Goal: Transaction & Acquisition: Purchase product/service

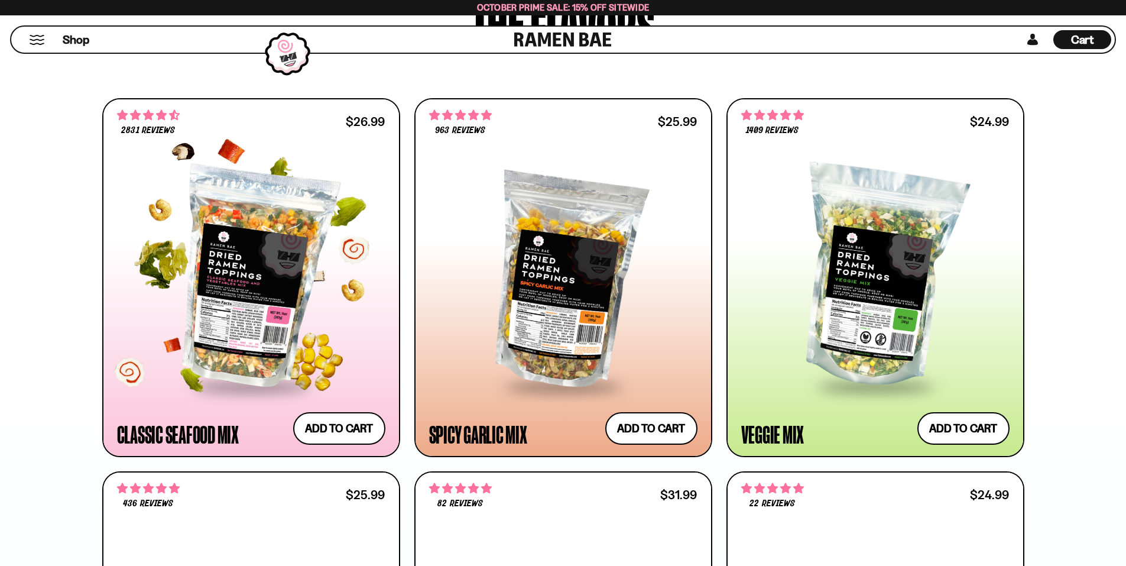
scroll to position [650, 0]
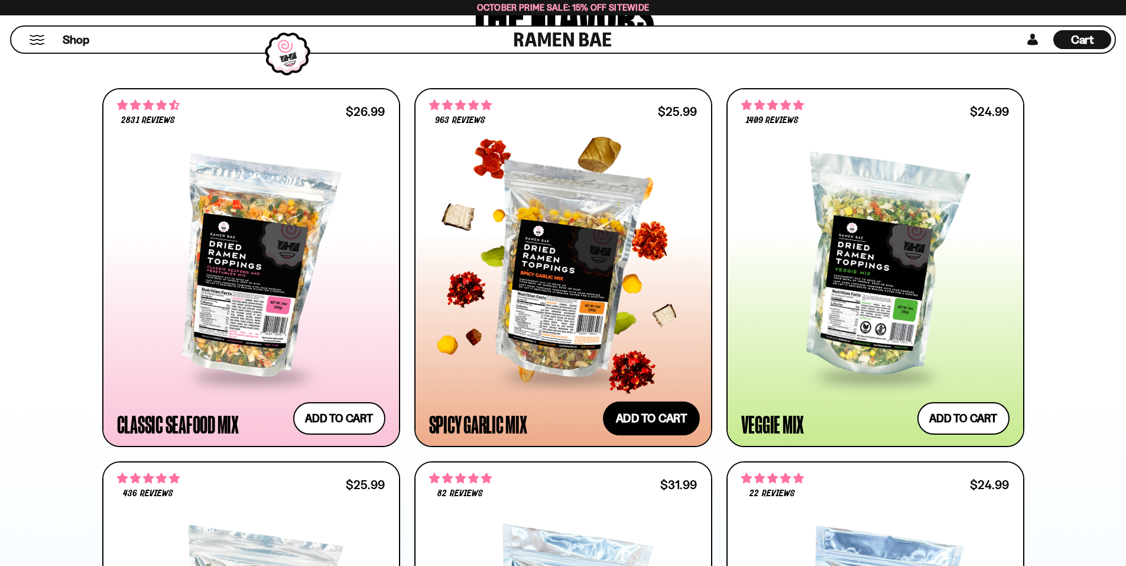
click at [642, 421] on button "Add to cart Add ― Regular price $25.99 Regular price Sale price $25.99 Unit pri…" at bounding box center [651, 418] width 97 height 34
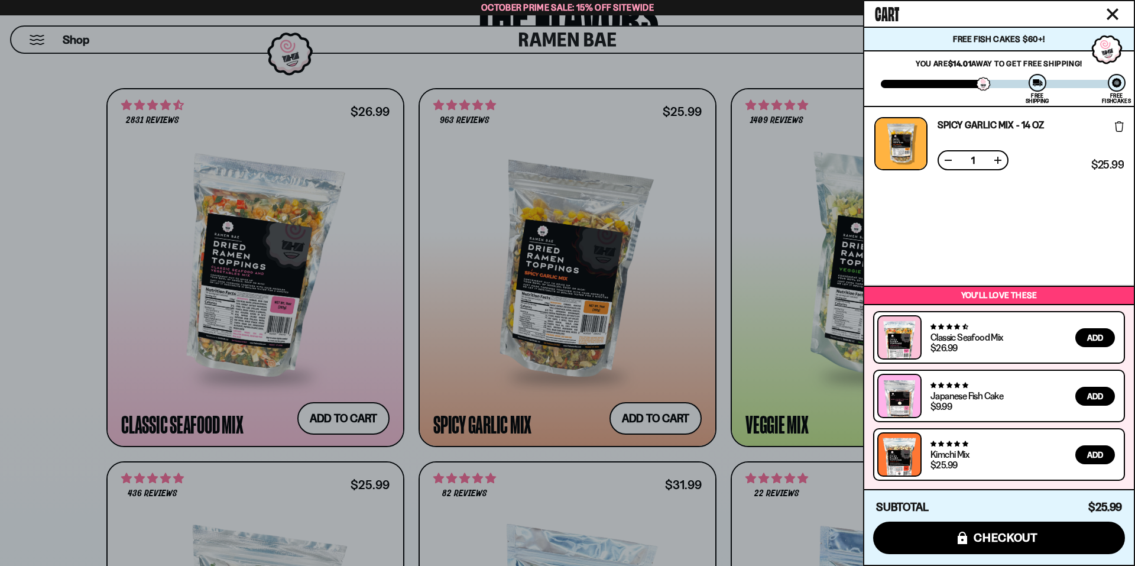
click at [723, 62] on div at bounding box center [567, 283] width 1135 height 566
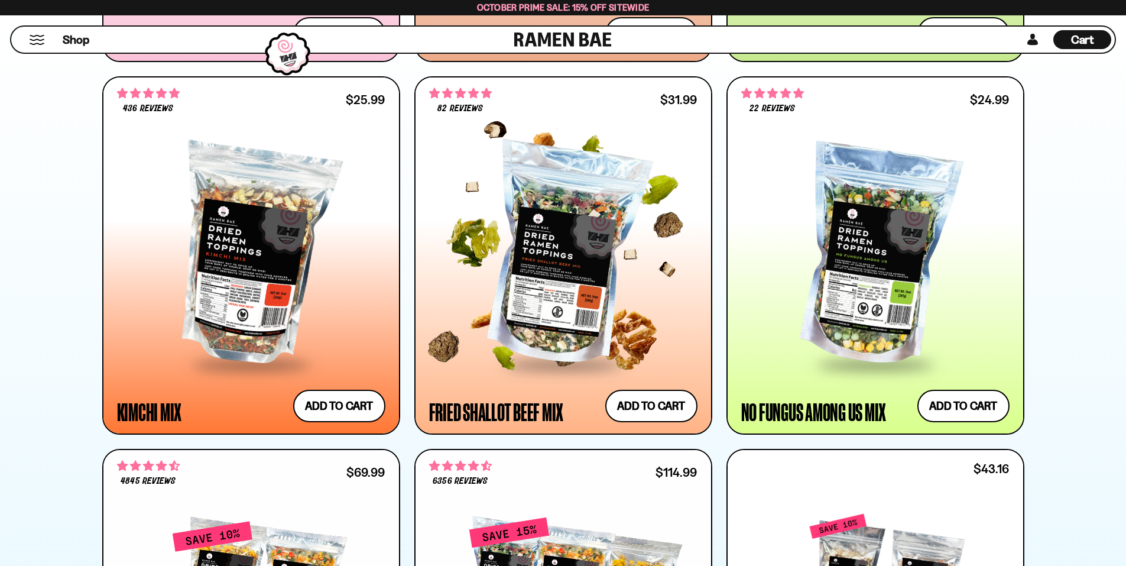
scroll to position [1064, 0]
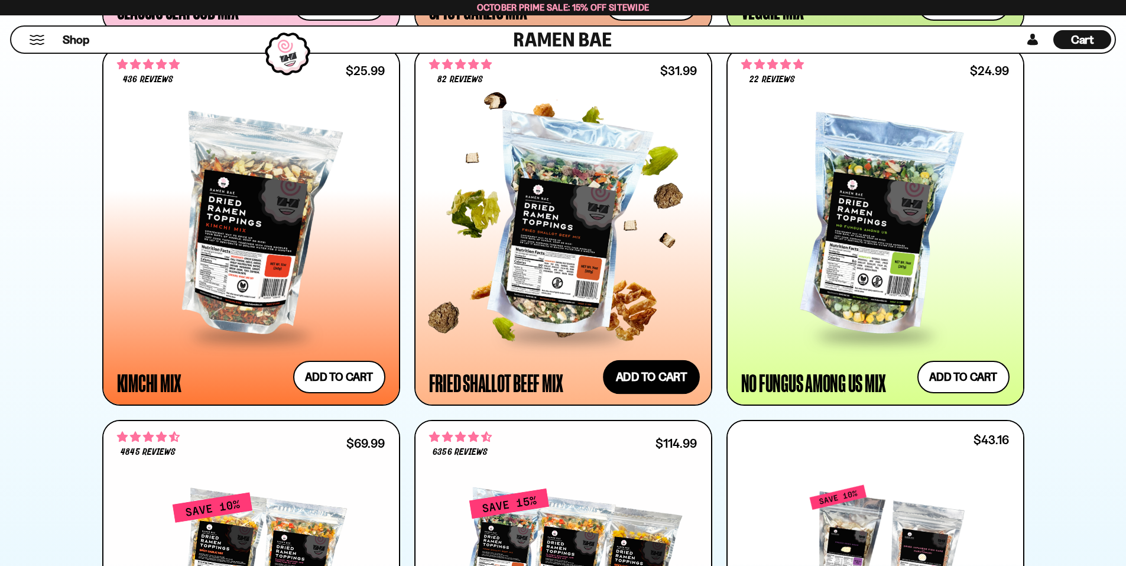
click at [649, 379] on button "Add to cart Add ― Regular price $31.99 Regular price Sale price $31.99 Unit pri…" at bounding box center [651, 377] width 97 height 34
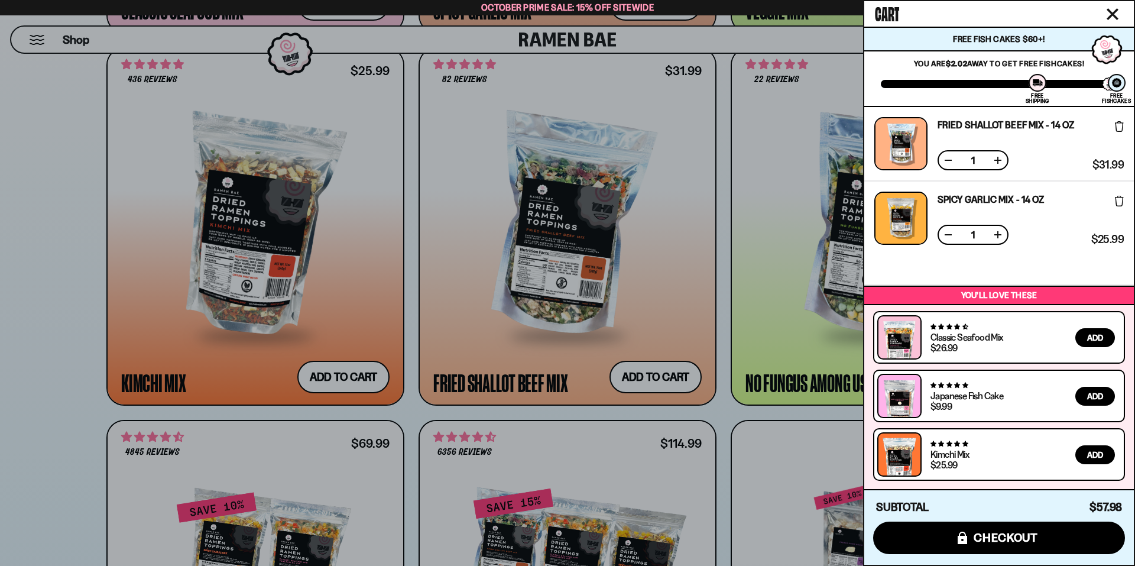
click at [683, 291] on div at bounding box center [567, 283] width 1135 height 566
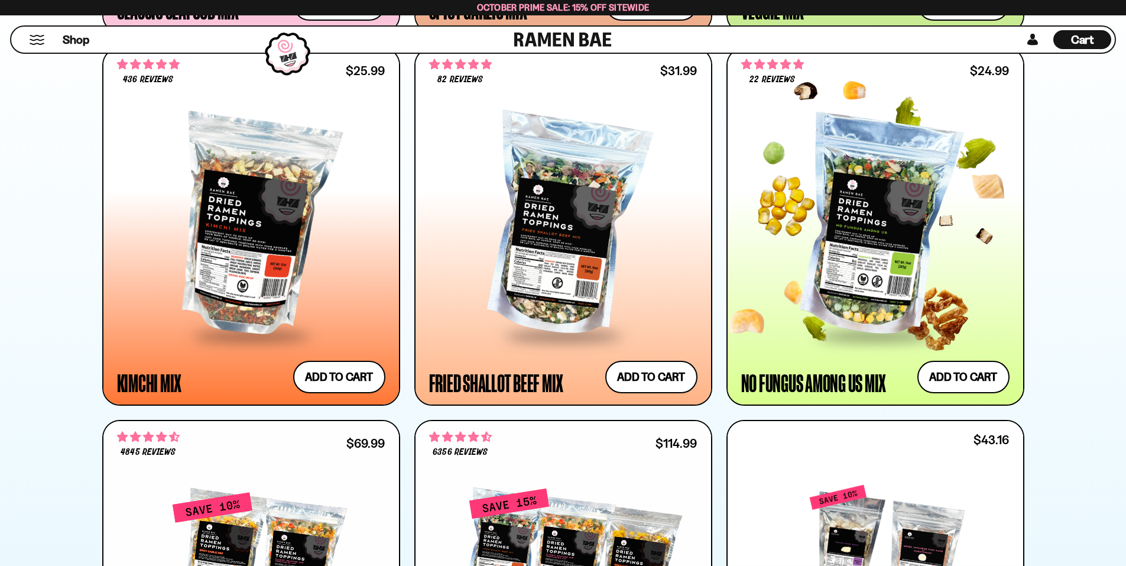
click at [841, 258] on div at bounding box center [875, 226] width 268 height 215
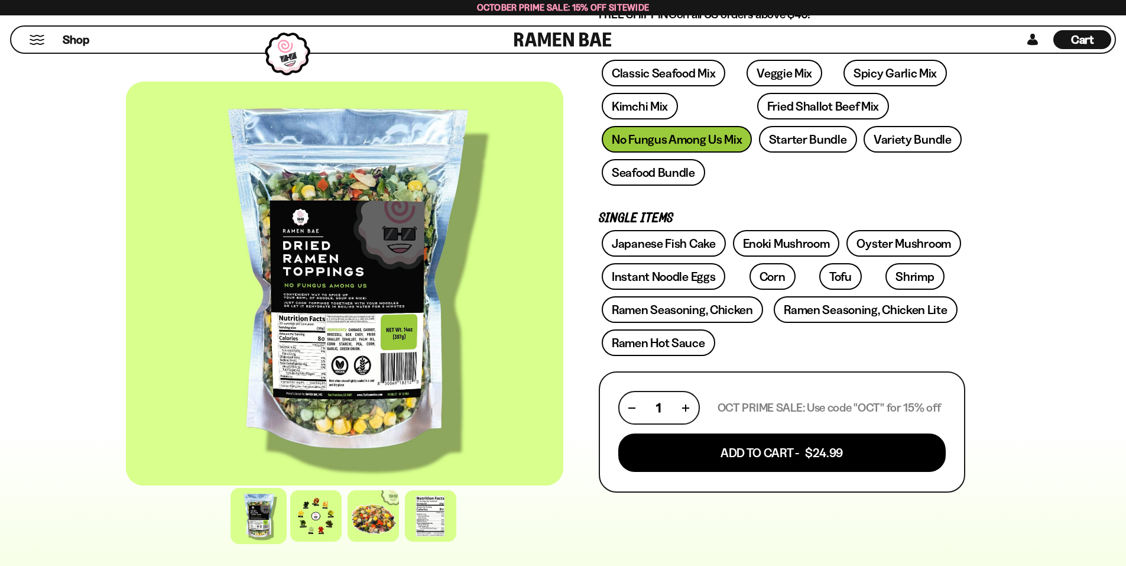
scroll to position [236, 0]
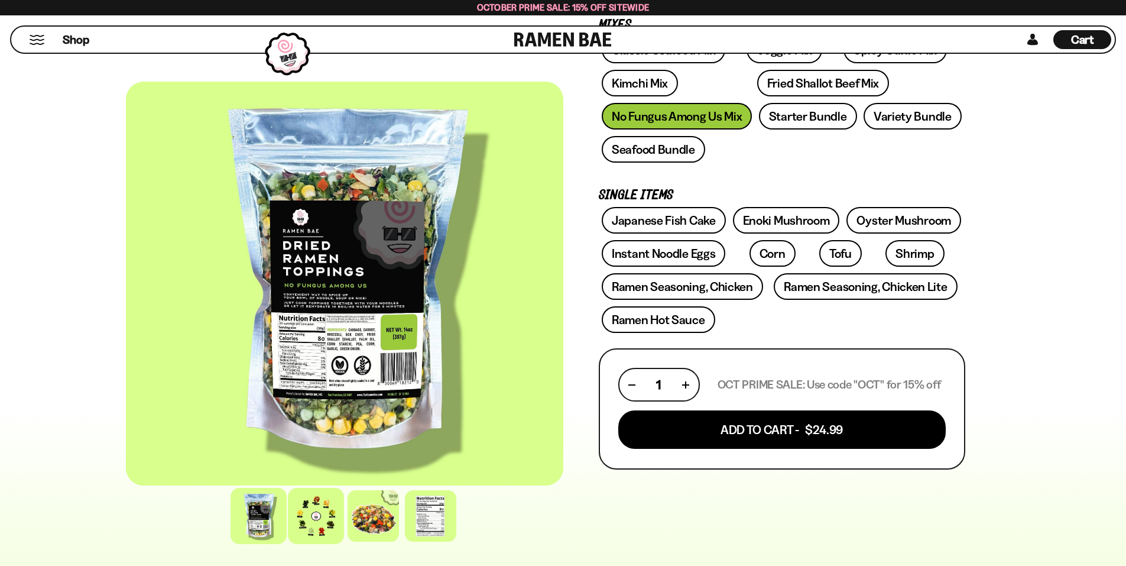
click at [300, 506] on div at bounding box center [316, 516] width 56 height 56
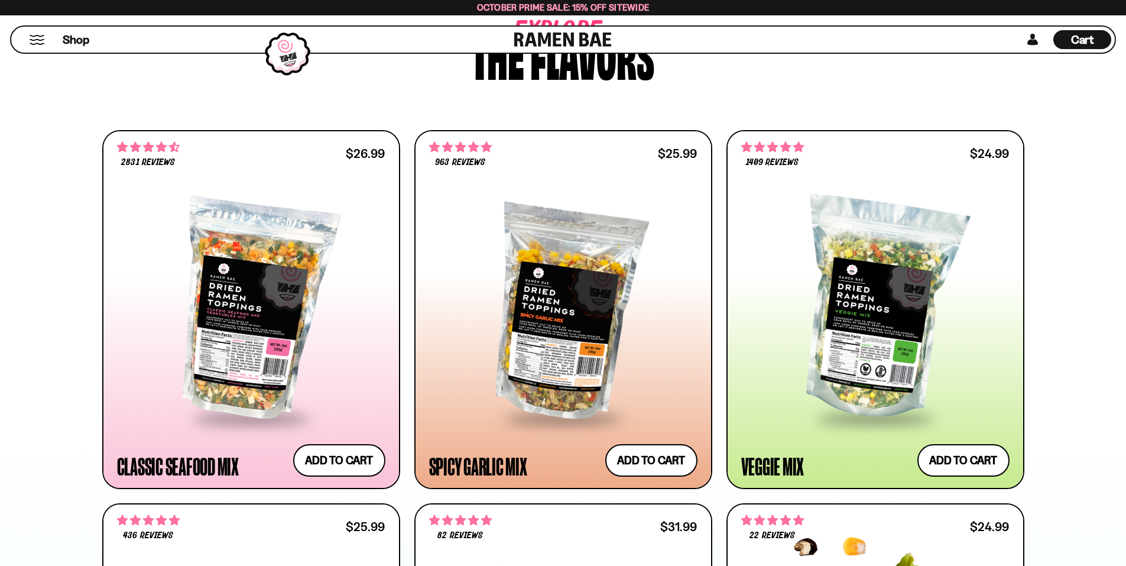
scroll to position [591, 0]
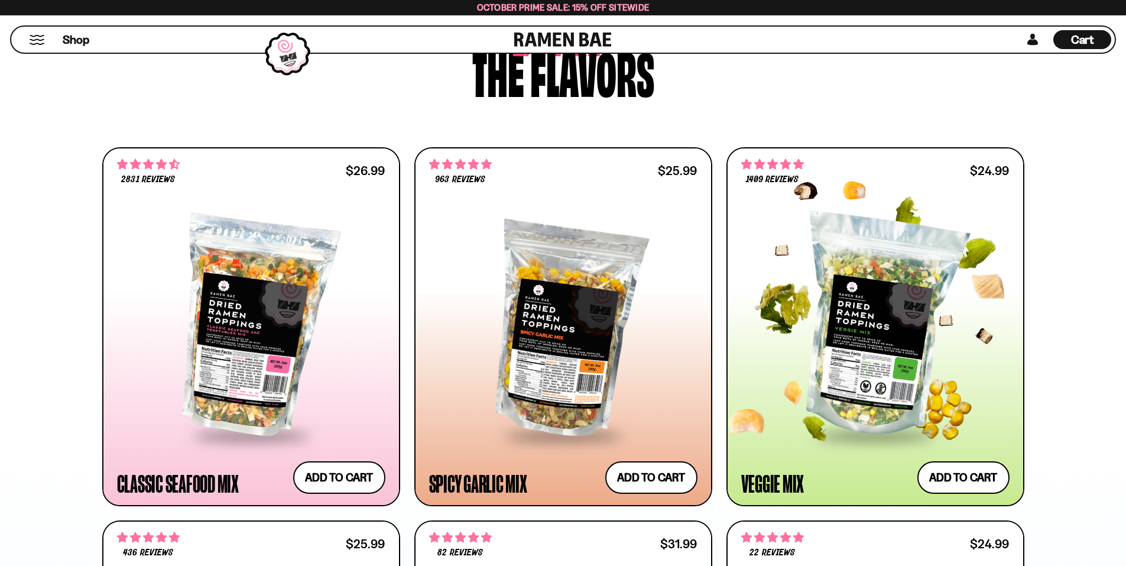
click at [810, 311] on div at bounding box center [875, 326] width 268 height 215
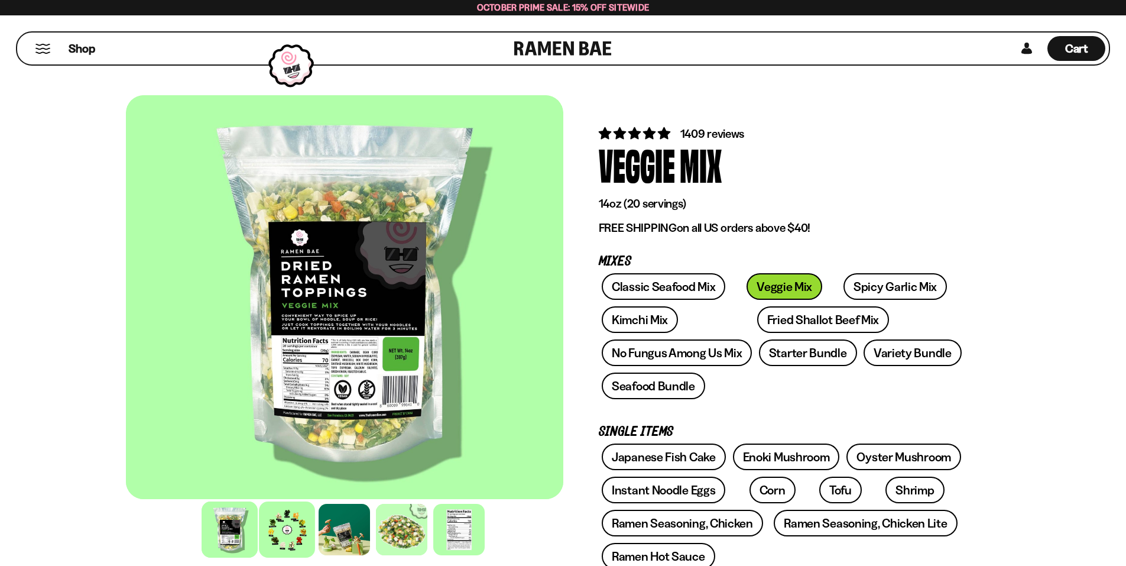
click at [287, 522] on div at bounding box center [287, 529] width 56 height 56
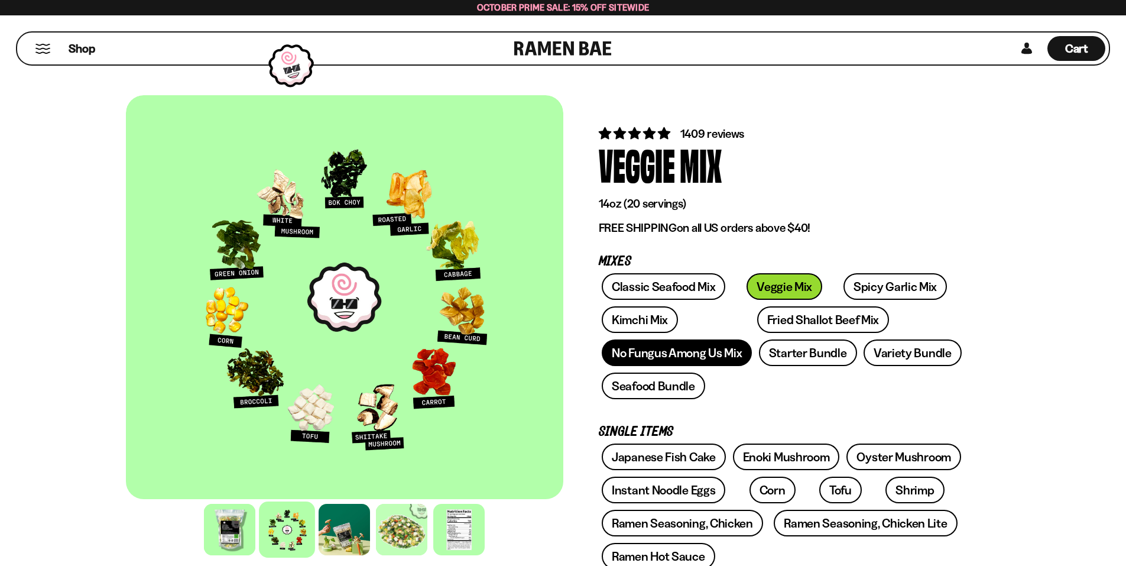
click at [677, 354] on link "No Fungus Among Us Mix" at bounding box center [677, 352] width 150 height 27
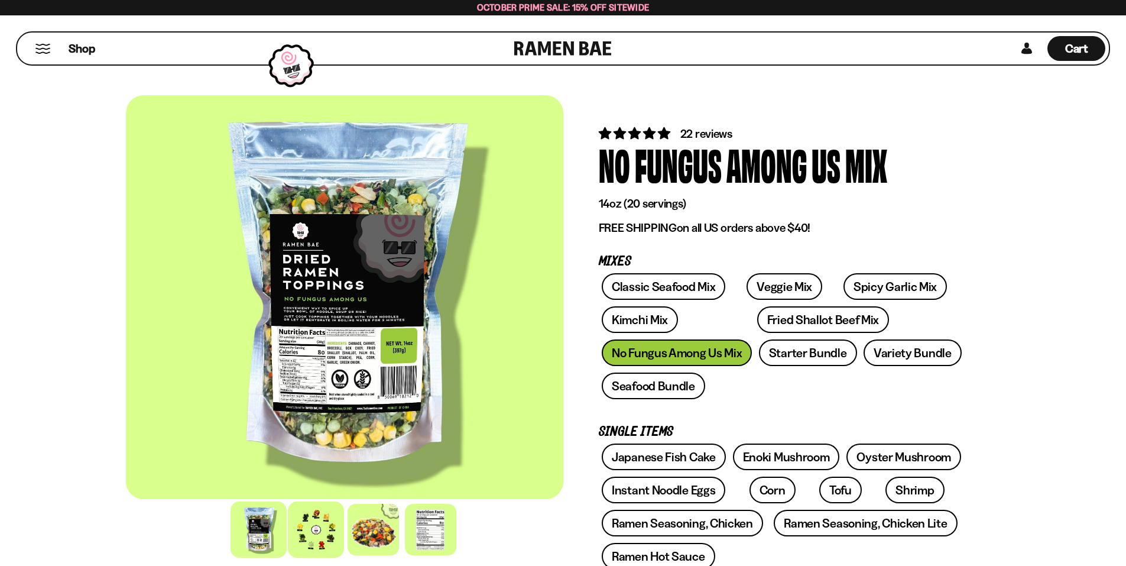
click at [312, 534] on div at bounding box center [316, 529] width 56 height 56
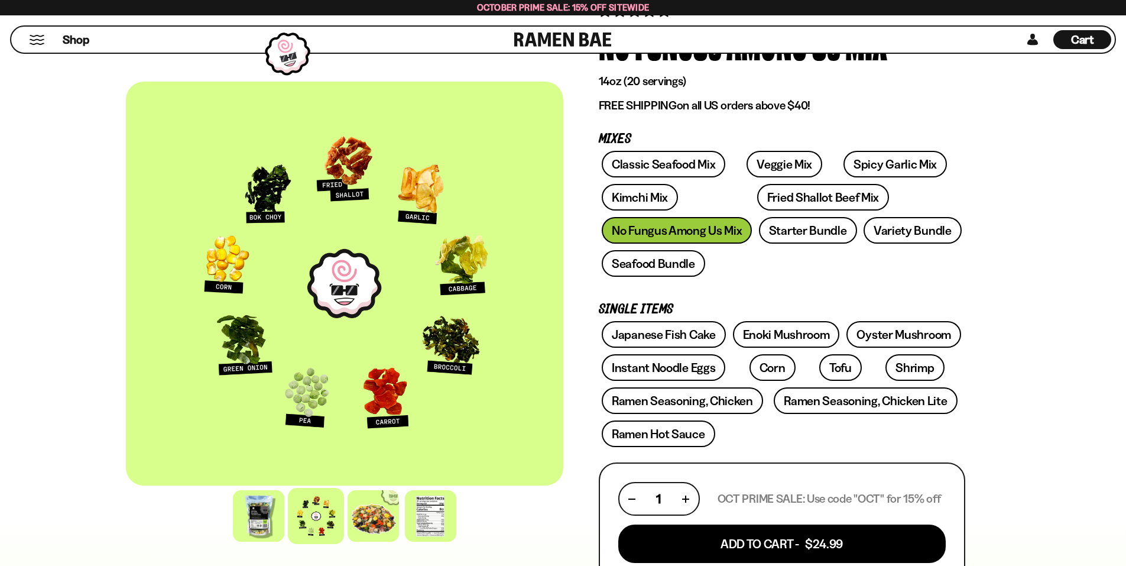
scroll to position [177, 0]
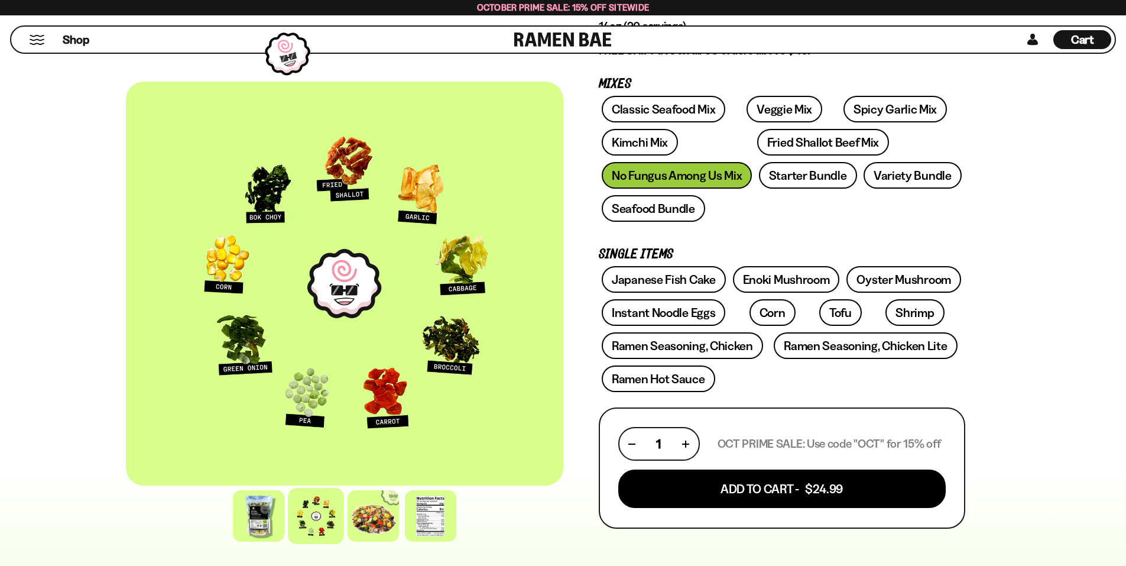
click at [1077, 46] on span "Cart" at bounding box center [1082, 40] width 23 height 14
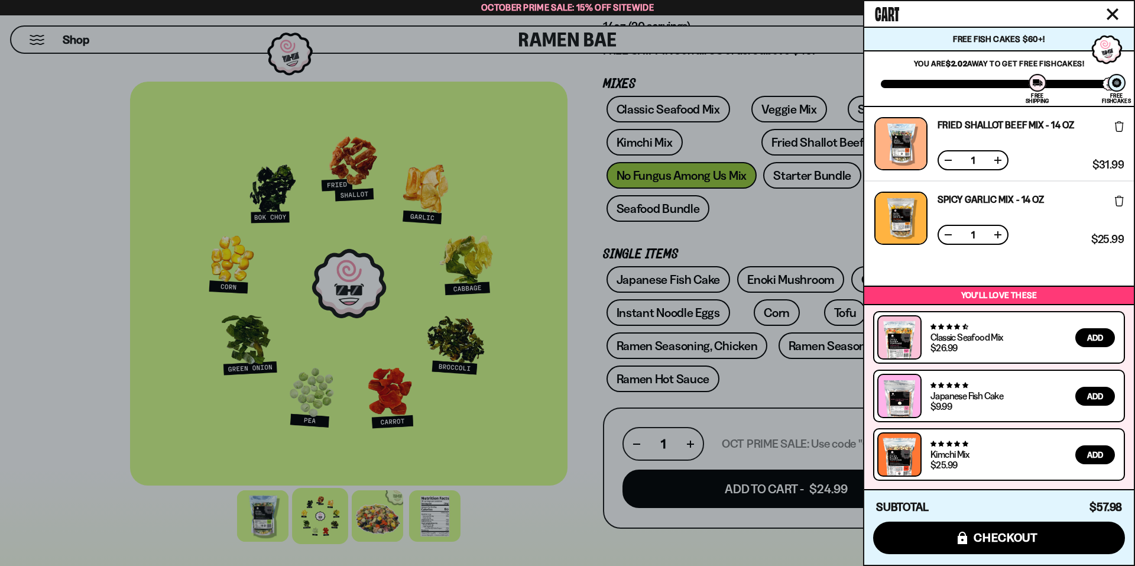
click at [714, 490] on div at bounding box center [567, 283] width 1135 height 566
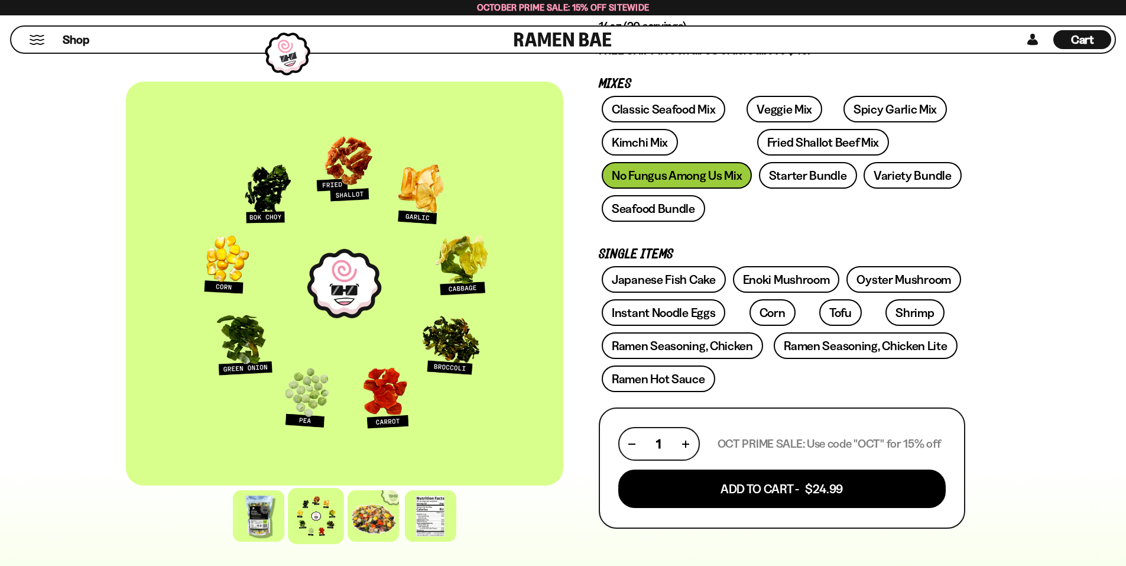
click at [1087, 41] on span "Cart" at bounding box center [1082, 40] width 23 height 14
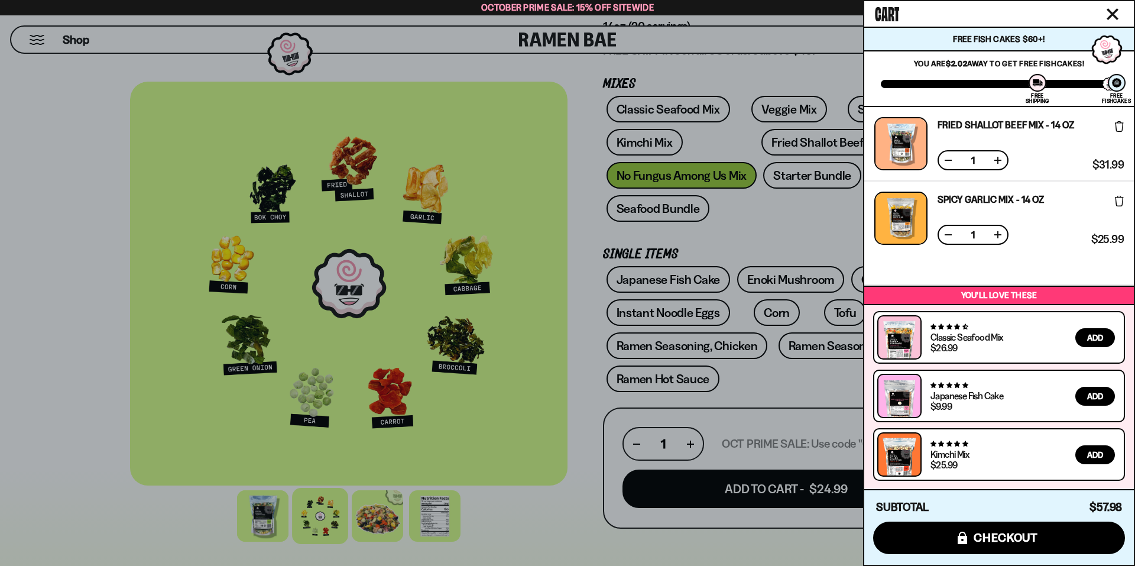
click at [753, 60] on div at bounding box center [567, 283] width 1135 height 566
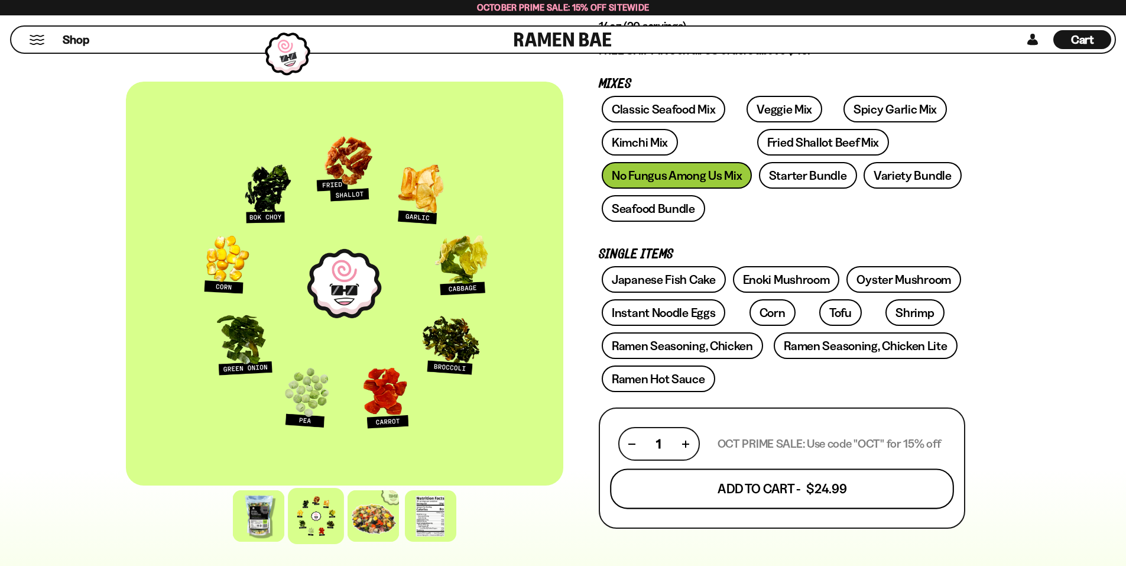
click at [752, 484] on button "Add To Cart - $24.99" at bounding box center [782, 489] width 344 height 40
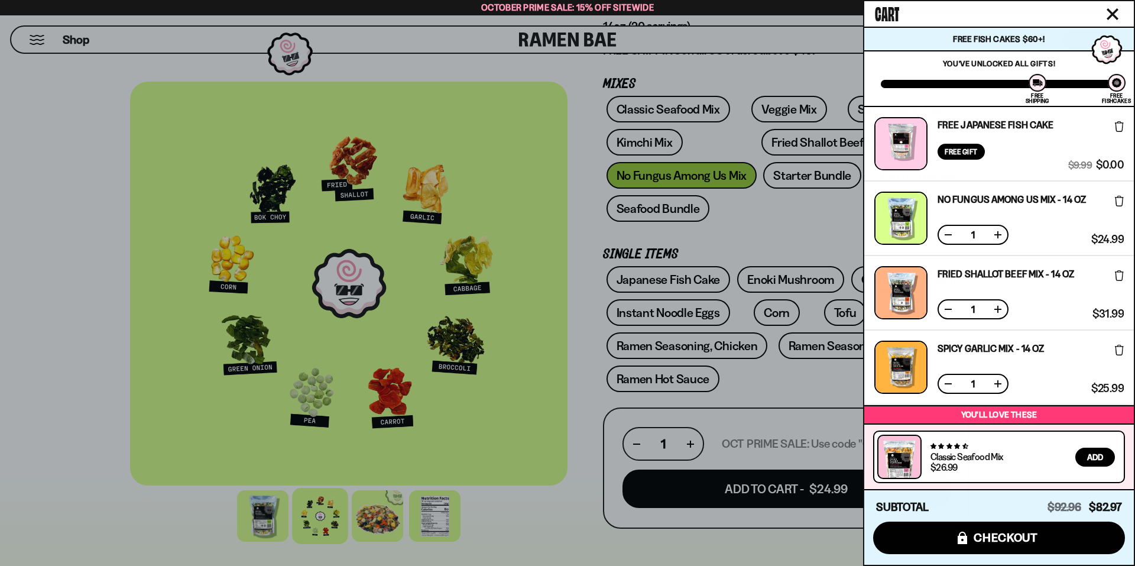
click at [43, 158] on div at bounding box center [567, 283] width 1135 height 566
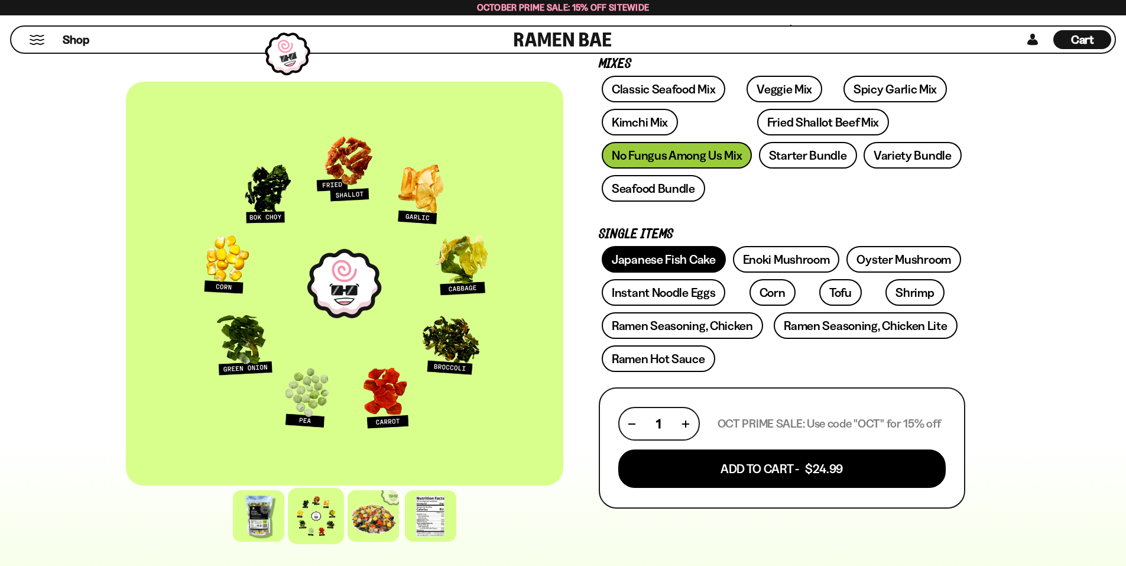
scroll to position [118, 0]
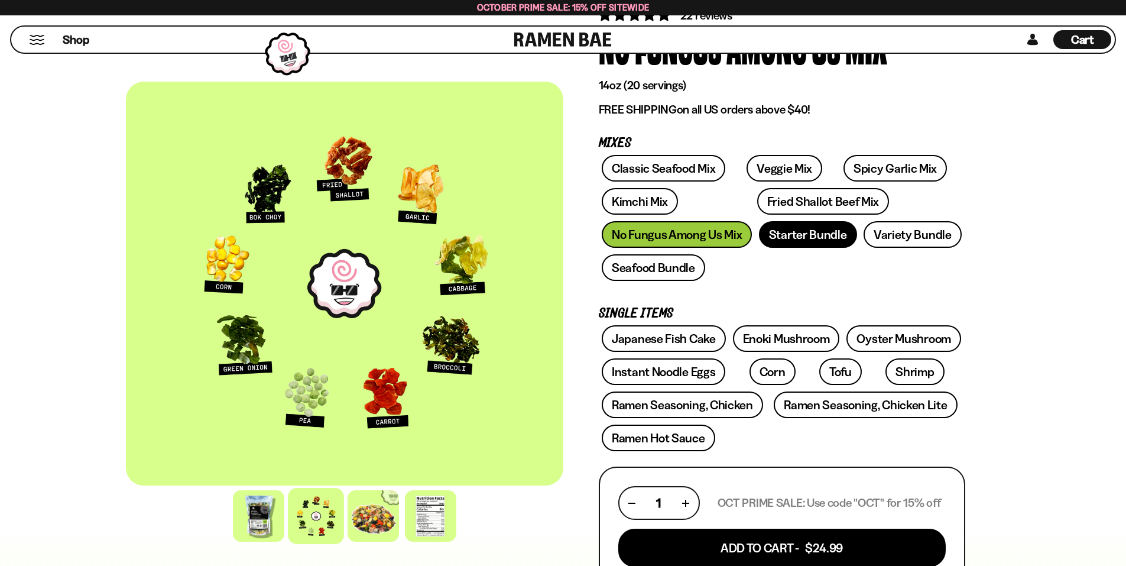
click at [790, 238] on link "Starter Bundle" at bounding box center [808, 234] width 98 height 27
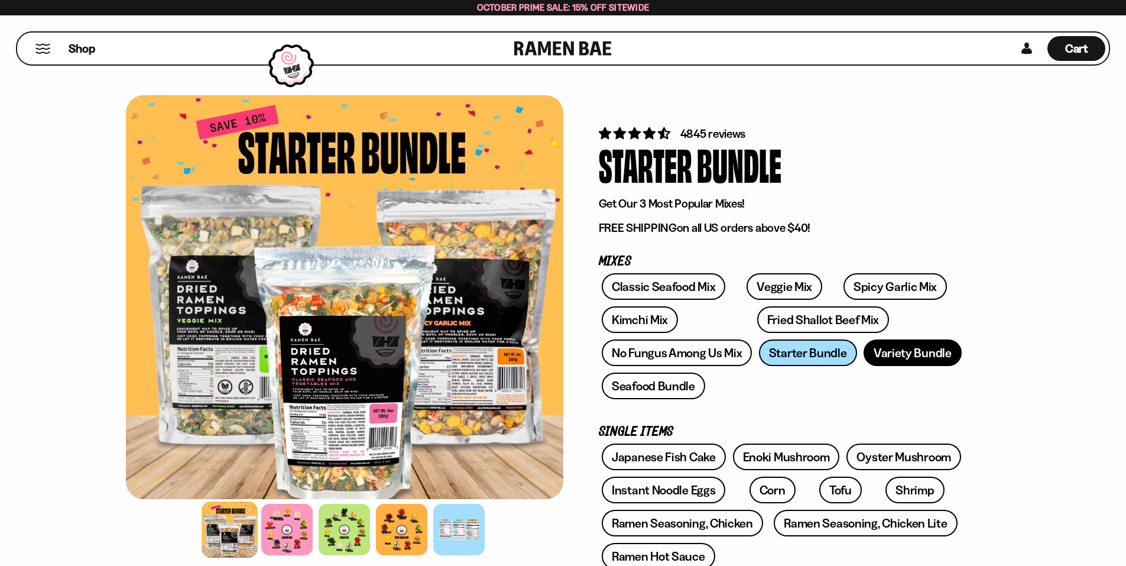
click at [925, 355] on link "Variety Bundle" at bounding box center [912, 352] width 98 height 27
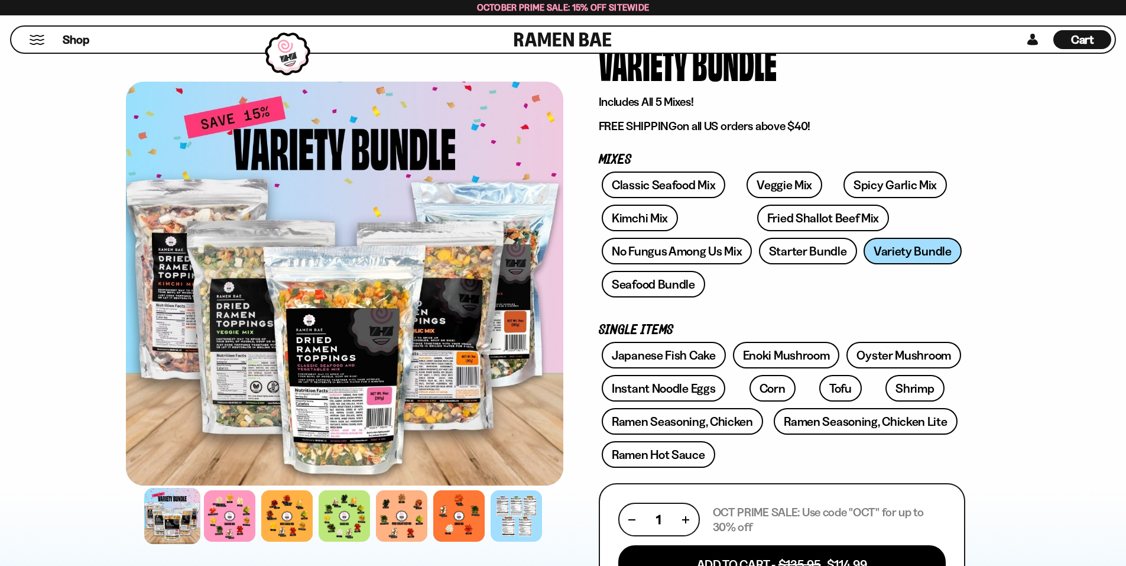
scroll to position [118, 0]
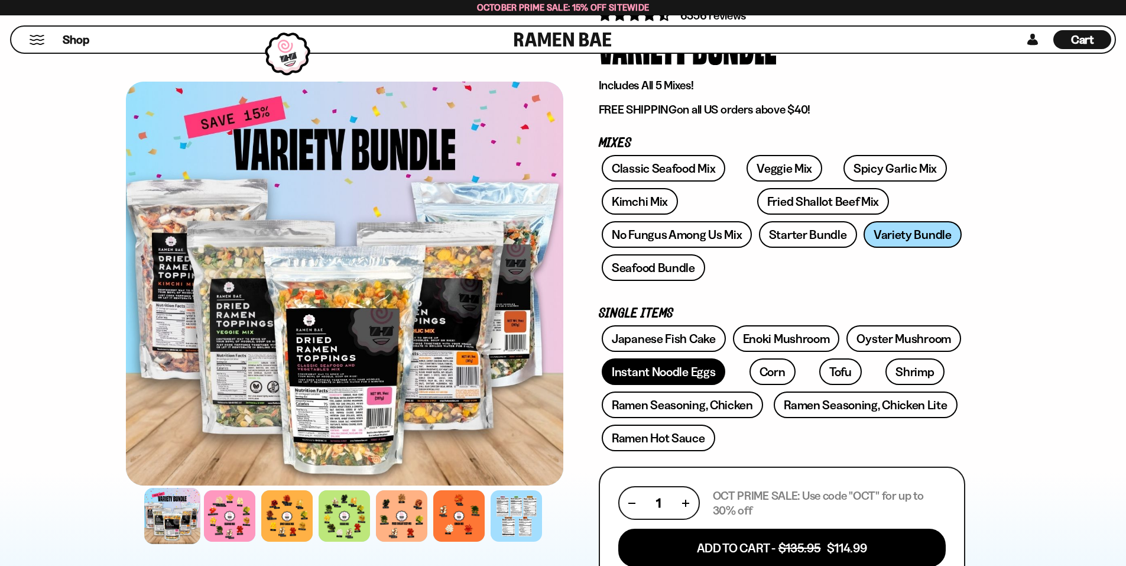
click at [655, 373] on link "Instant Noodle Eggs" at bounding box center [664, 371] width 124 height 27
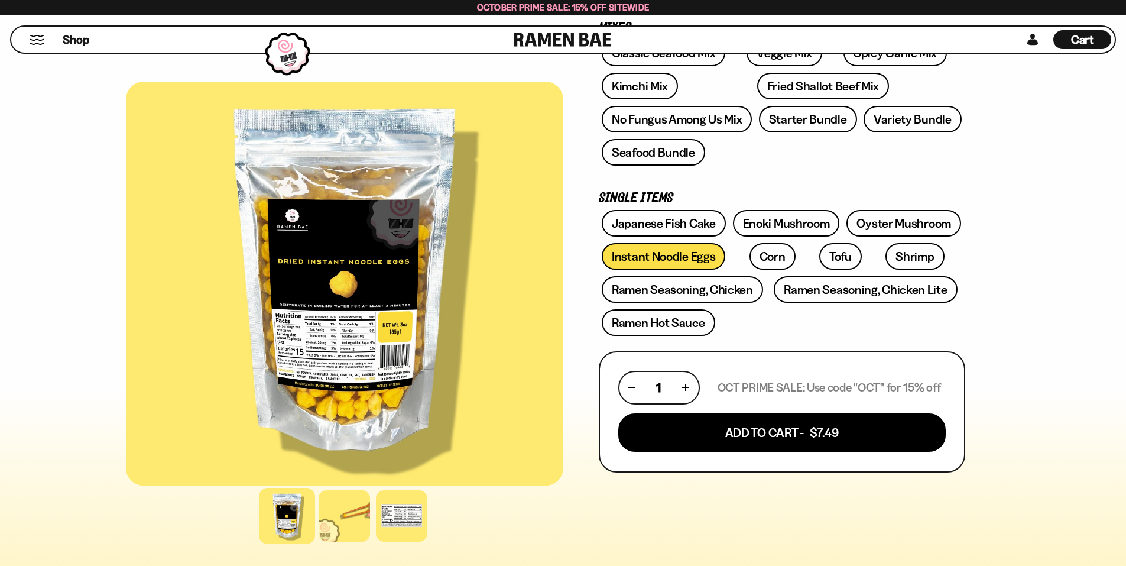
scroll to position [236, 0]
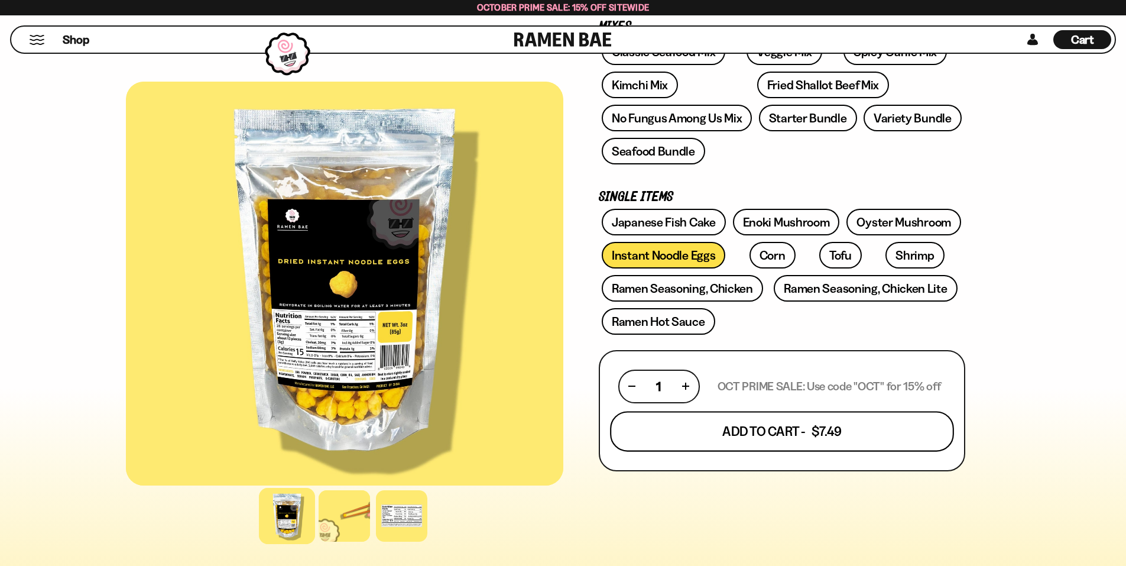
click at [761, 433] on button "Add To Cart - $7.49" at bounding box center [782, 431] width 344 height 40
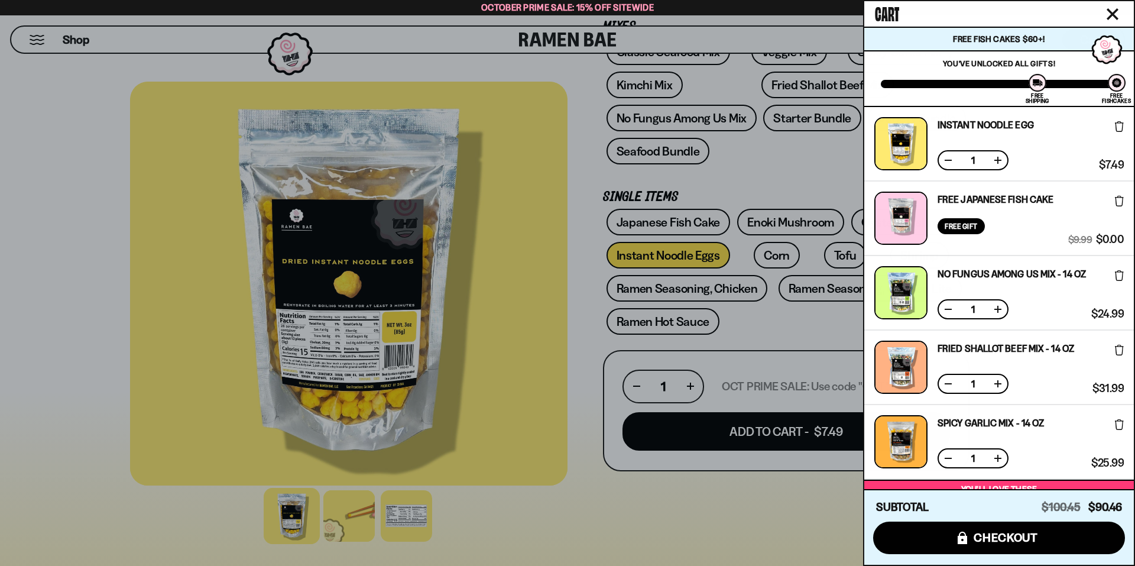
click at [759, 255] on div at bounding box center [567, 283] width 1135 height 566
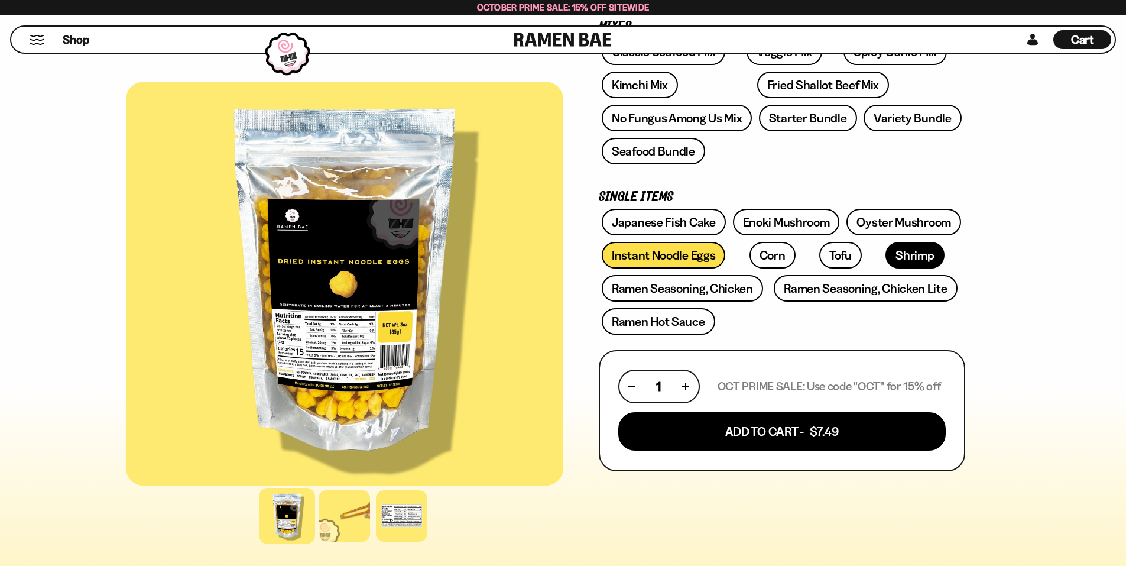
click at [885, 257] on link "Shrimp" at bounding box center [914, 255] width 59 height 27
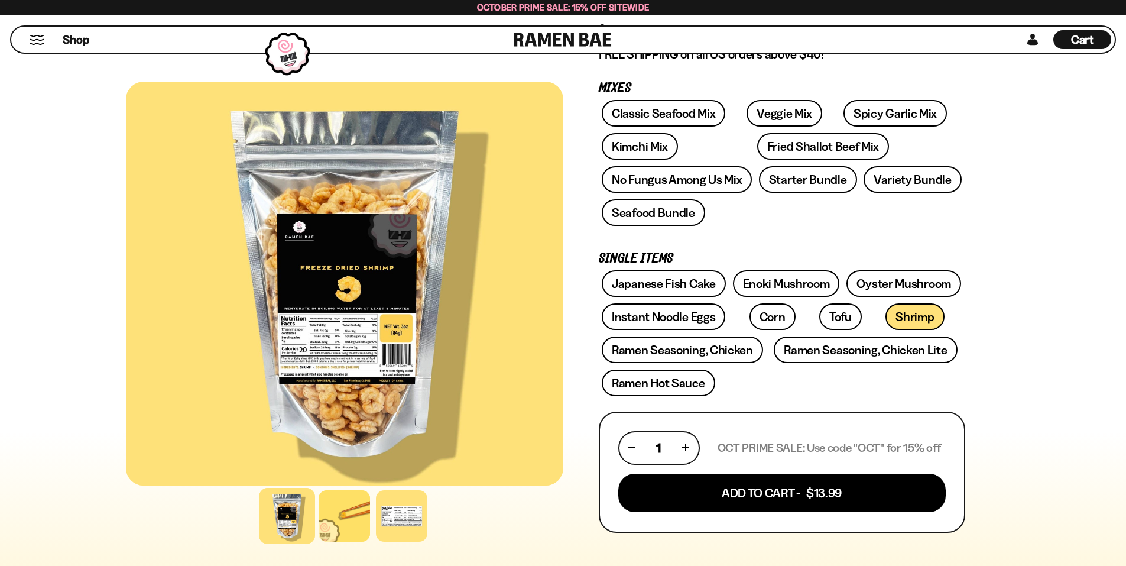
scroll to position [177, 0]
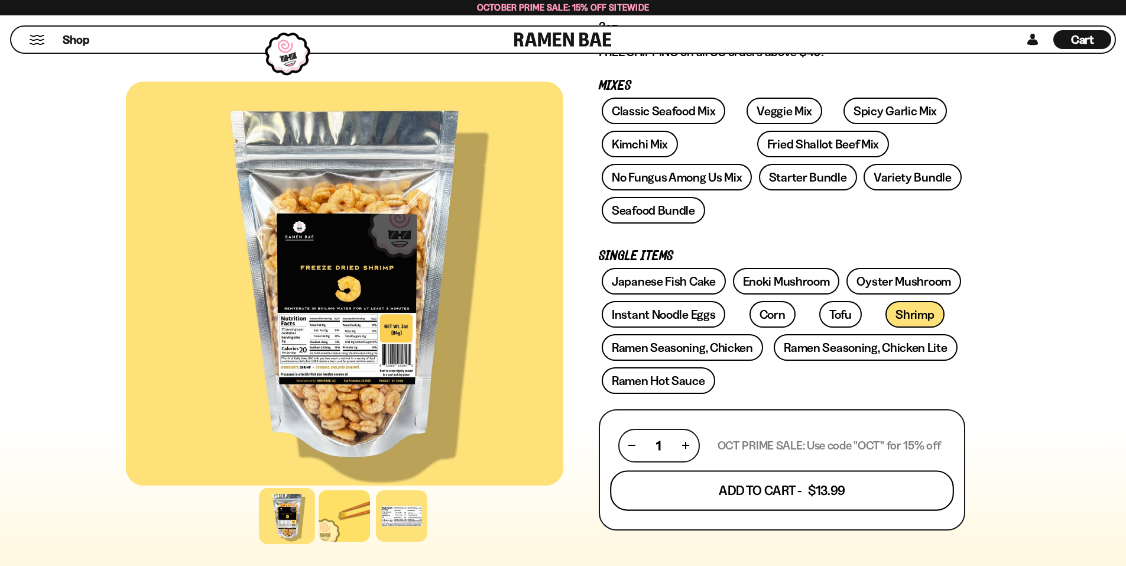
click at [758, 489] on button "Add To Cart - $13.99" at bounding box center [782, 490] width 344 height 40
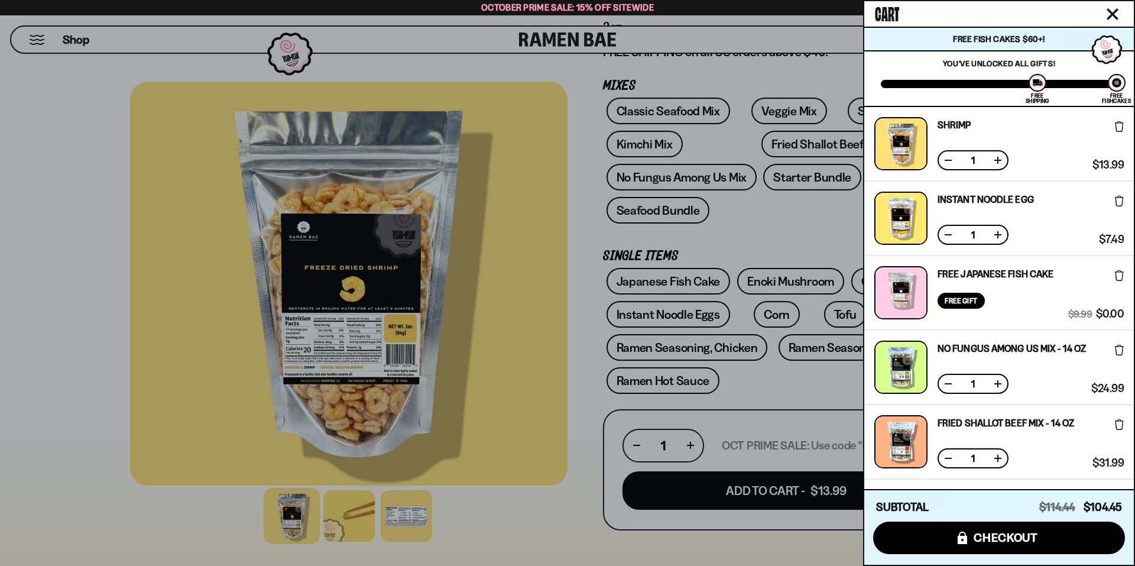
click at [512, 323] on div at bounding box center [567, 283] width 1135 height 566
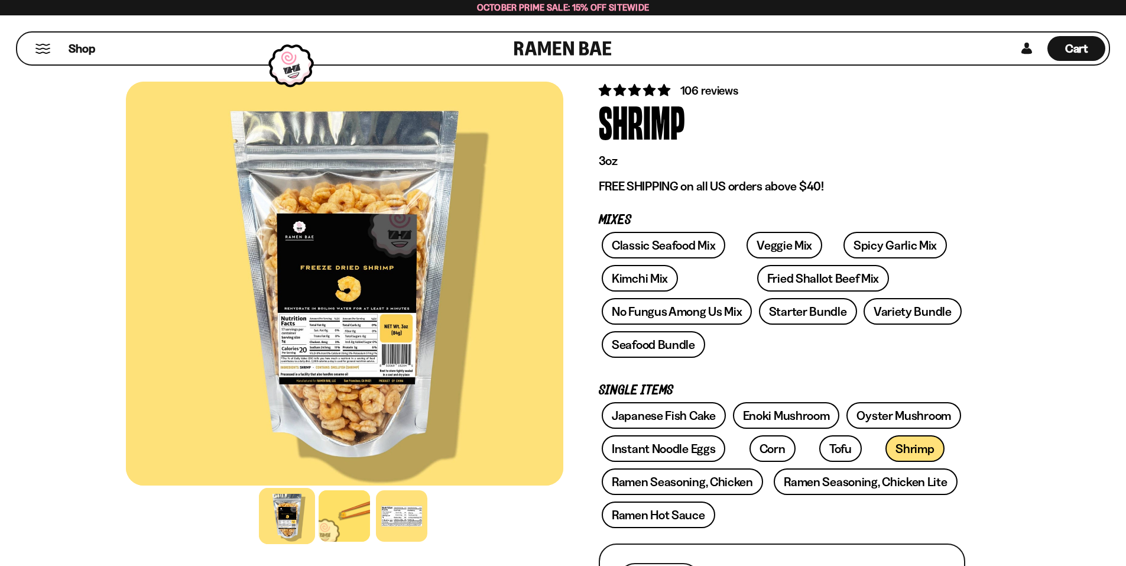
scroll to position [0, 0]
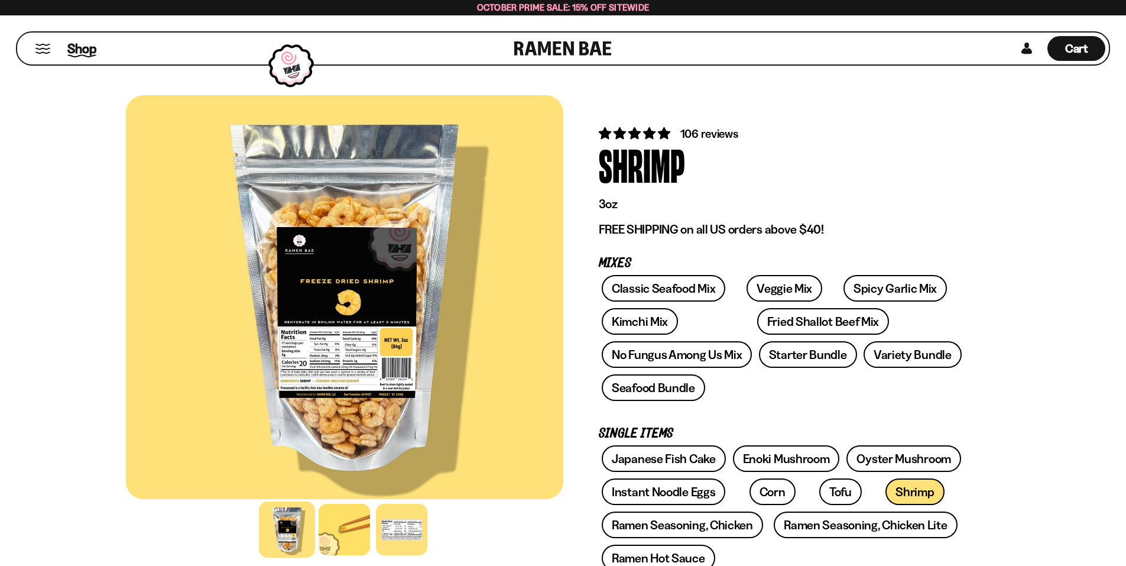
click at [74, 45] on span "Shop" at bounding box center [81, 49] width 29 height 18
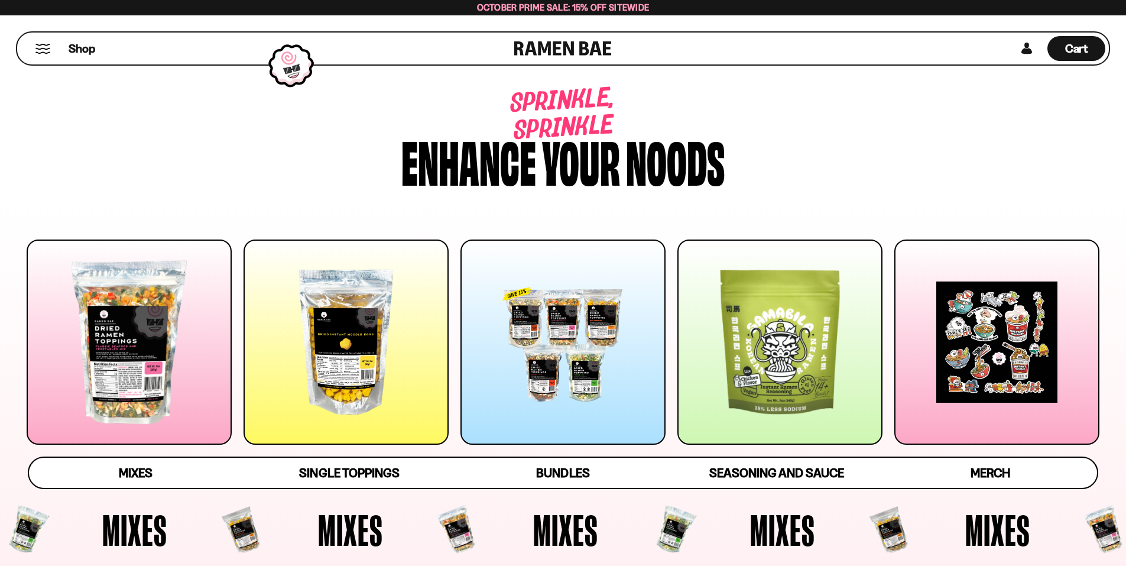
click at [137, 361] on div at bounding box center [129, 341] width 205 height 205
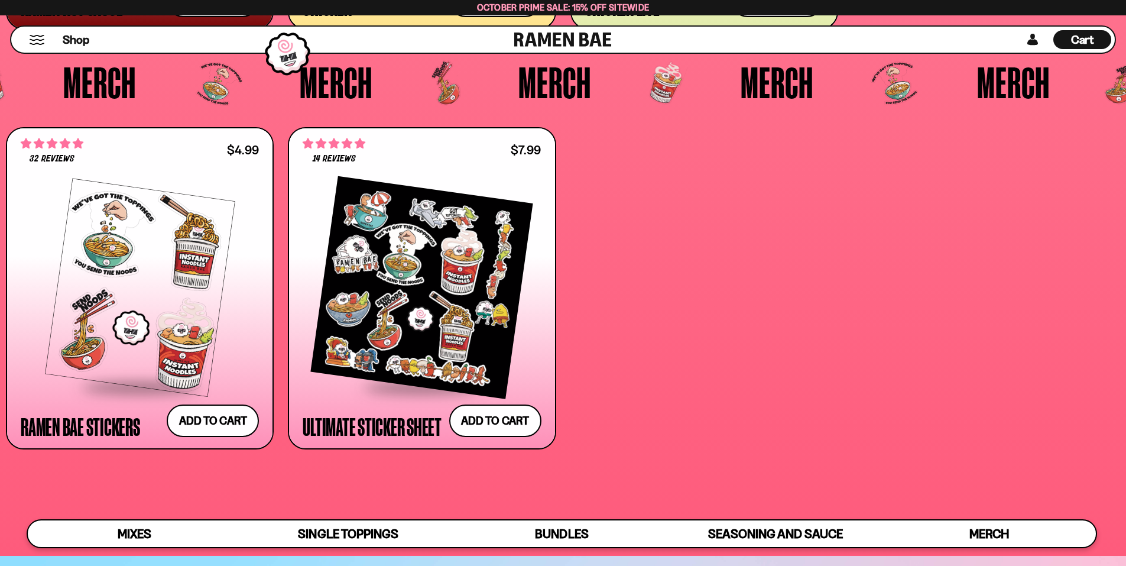
scroll to position [3813, 0]
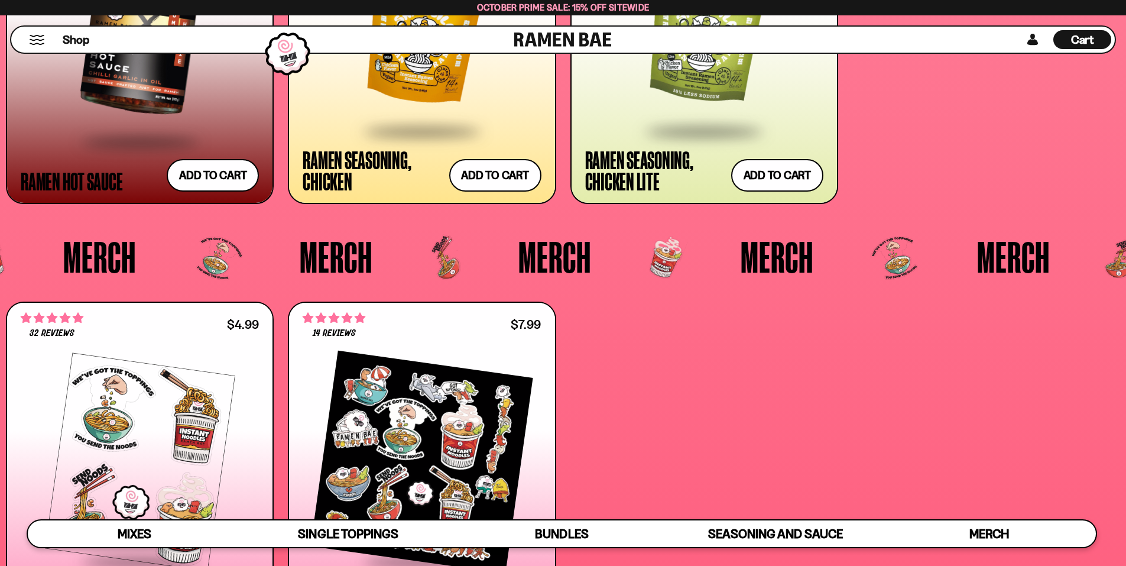
click at [1072, 38] on span "Cart" at bounding box center [1082, 40] width 23 height 14
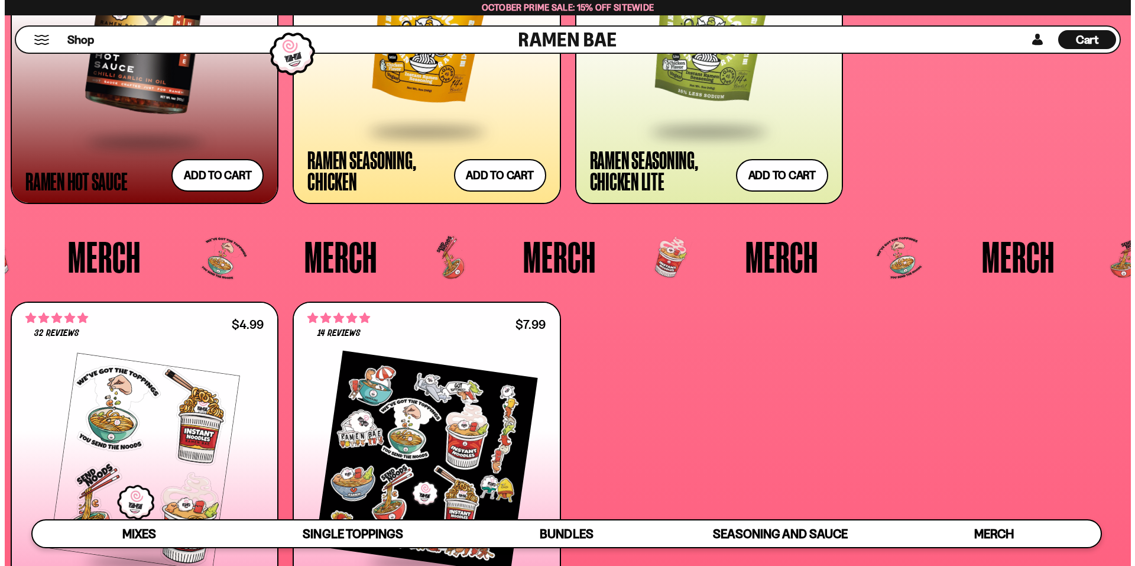
scroll to position [3659, 0]
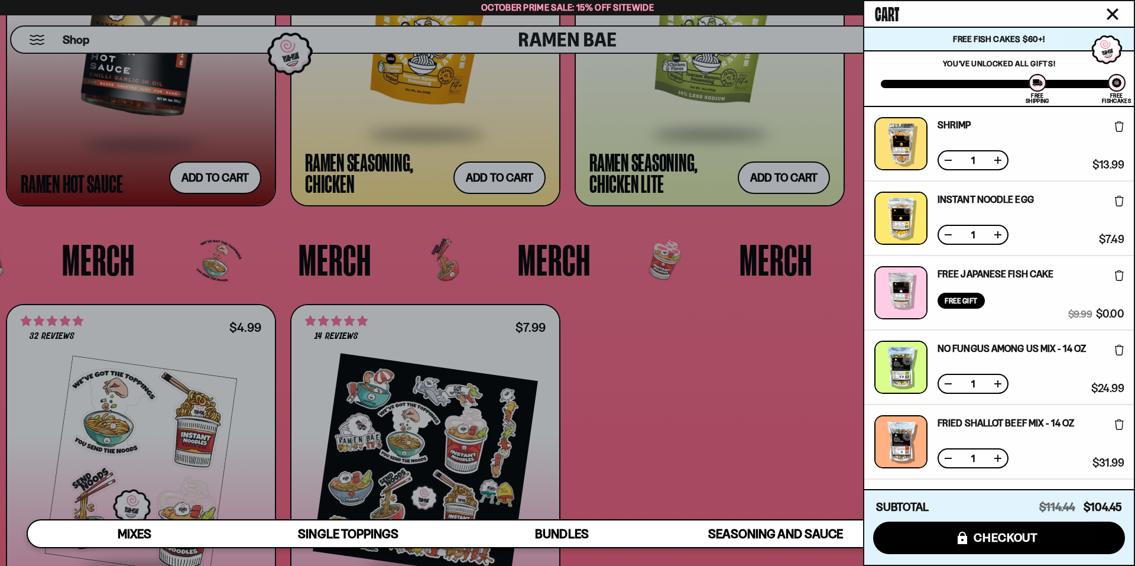
click at [1002, 271] on link "Free Japanese Fish Cake" at bounding box center [995, 273] width 116 height 9
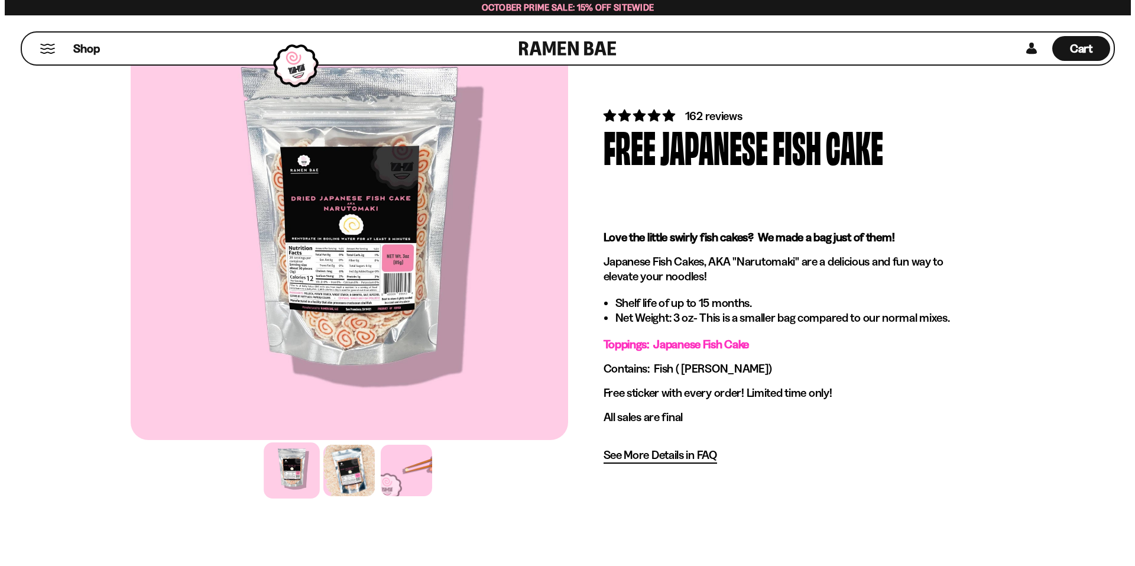
scroll to position [118, 0]
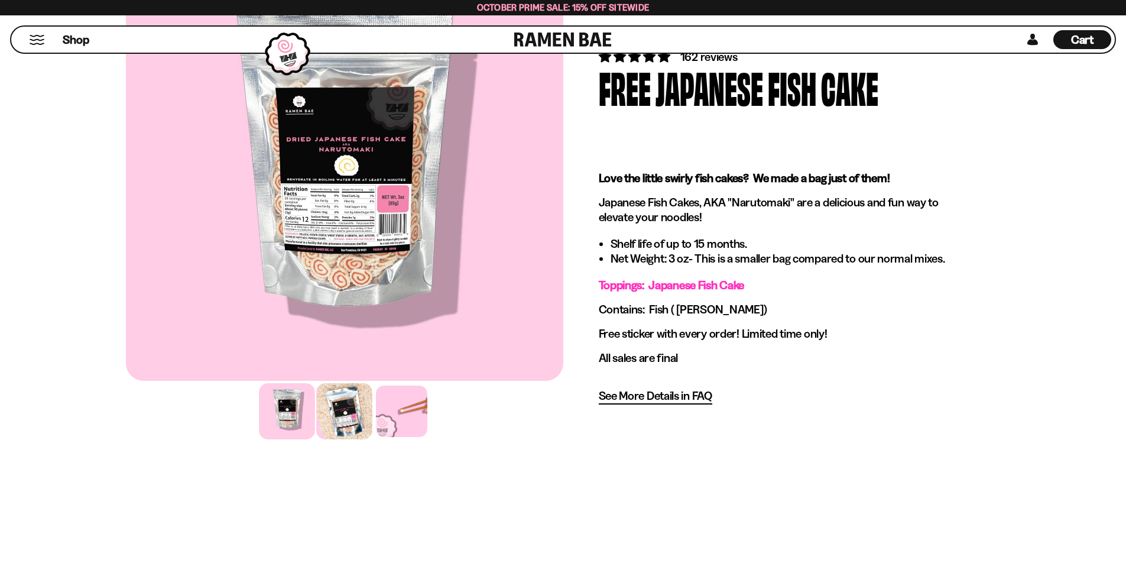
click at [336, 407] on div at bounding box center [344, 411] width 56 height 56
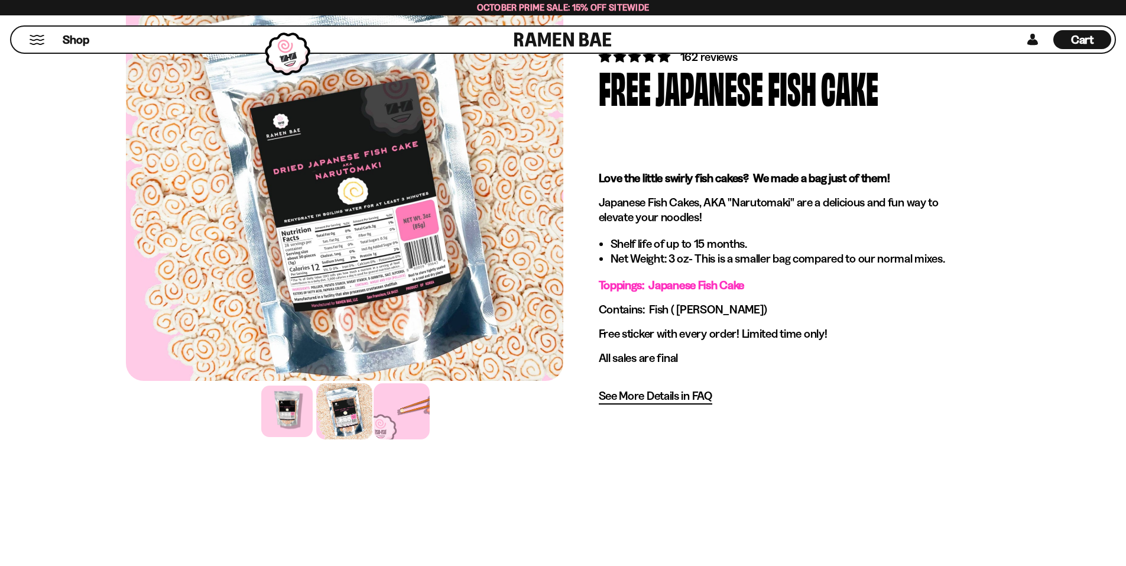
click at [400, 412] on div at bounding box center [401, 411] width 56 height 56
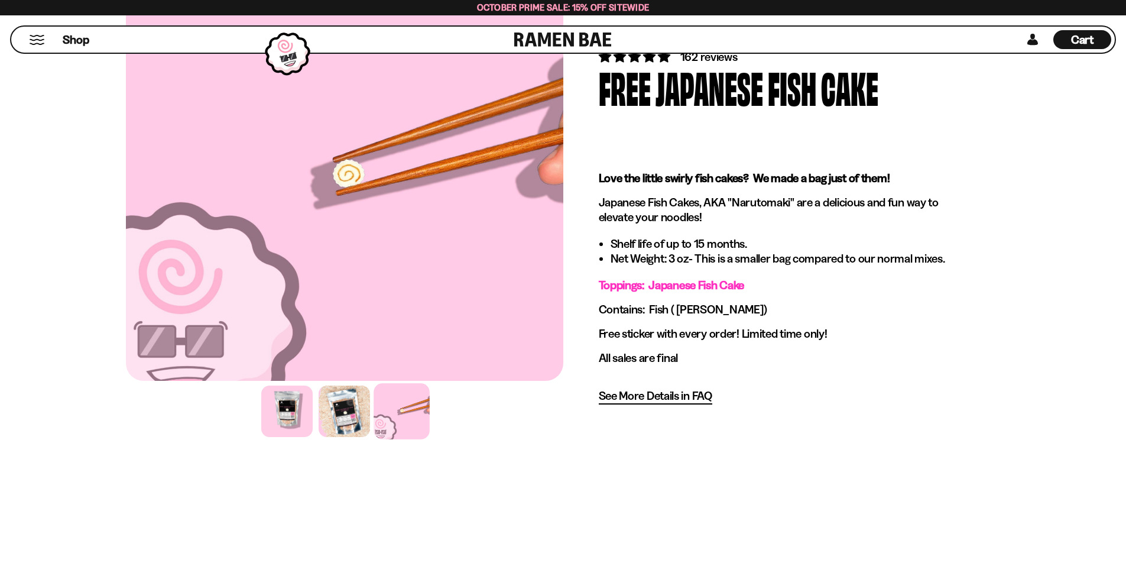
click at [1067, 39] on div "Cart D0381C2F-513E-4F90-8A41-6F0A75DCBAAA" at bounding box center [1082, 39] width 58 height 19
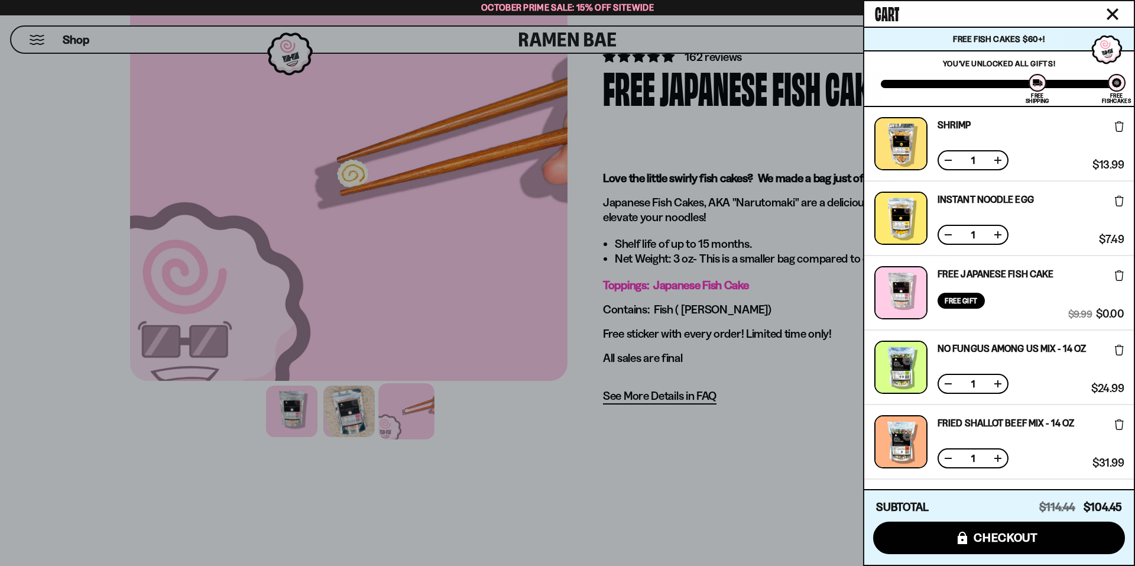
click at [957, 125] on link "Shrimp" at bounding box center [954, 124] width 34 height 9
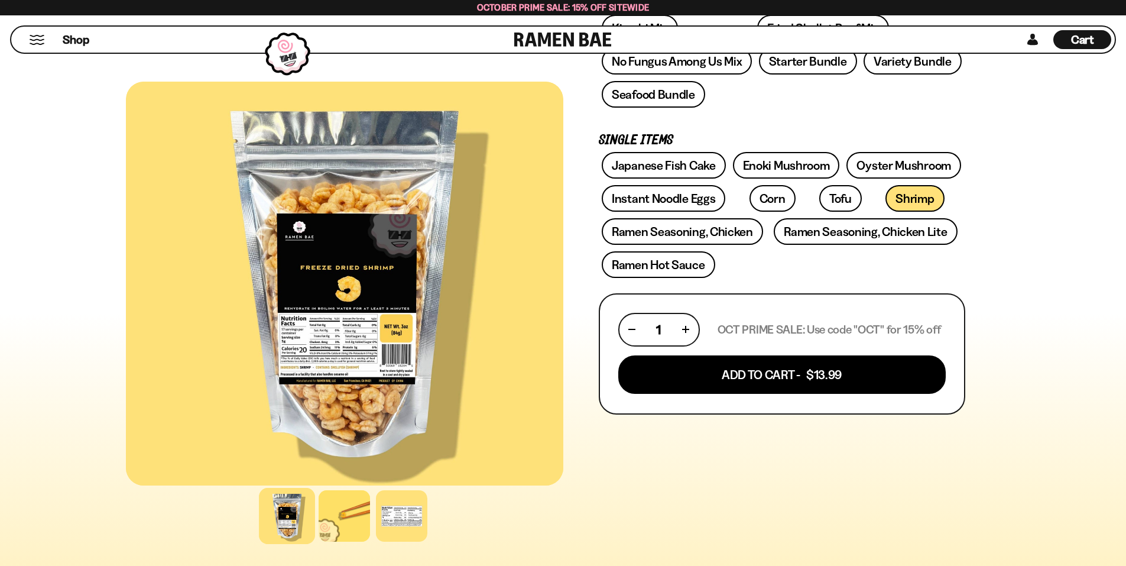
scroll to position [295, 0]
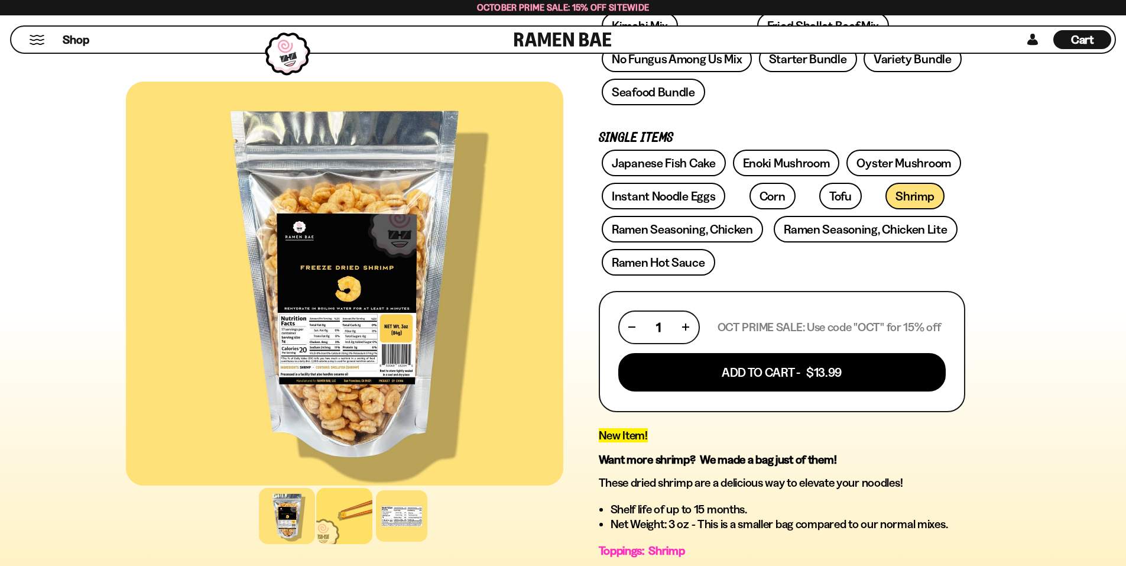
click at [346, 524] on div at bounding box center [344, 516] width 56 height 56
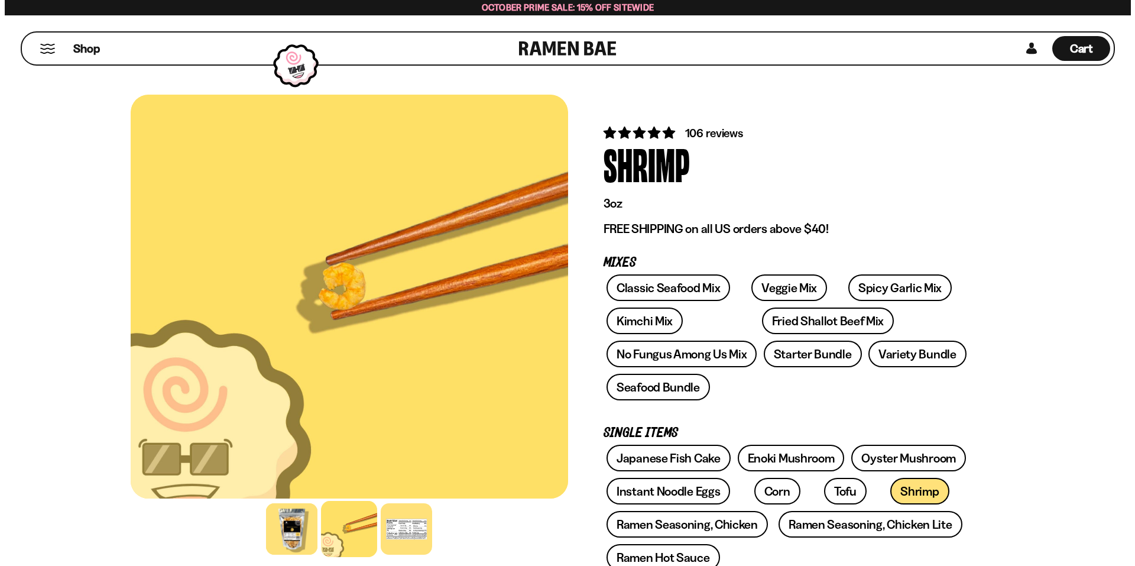
scroll to position [0, 0]
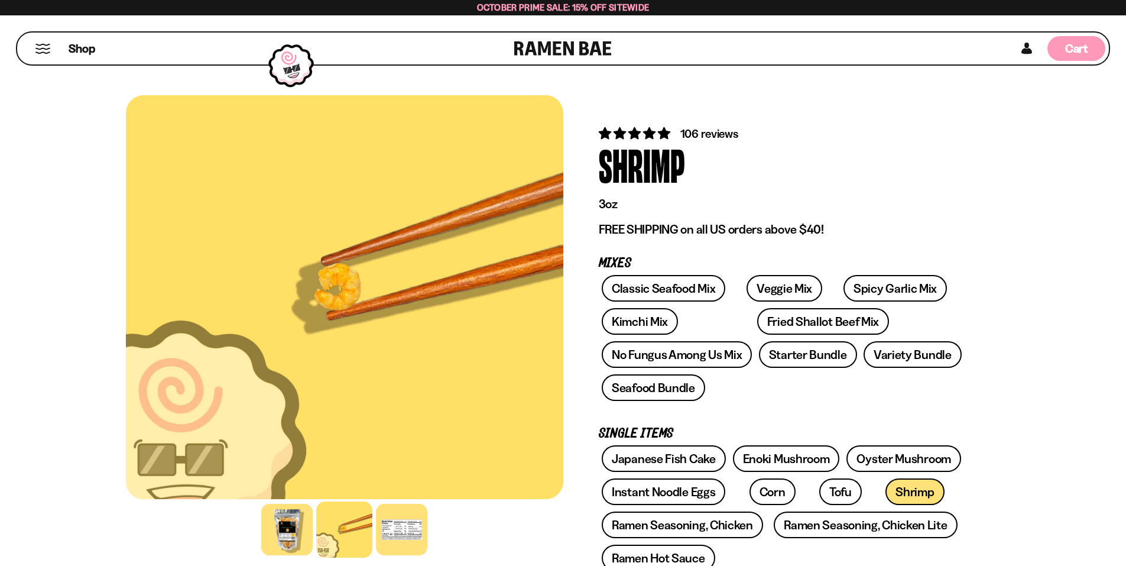
click at [1084, 55] on span "Cart" at bounding box center [1076, 48] width 23 height 14
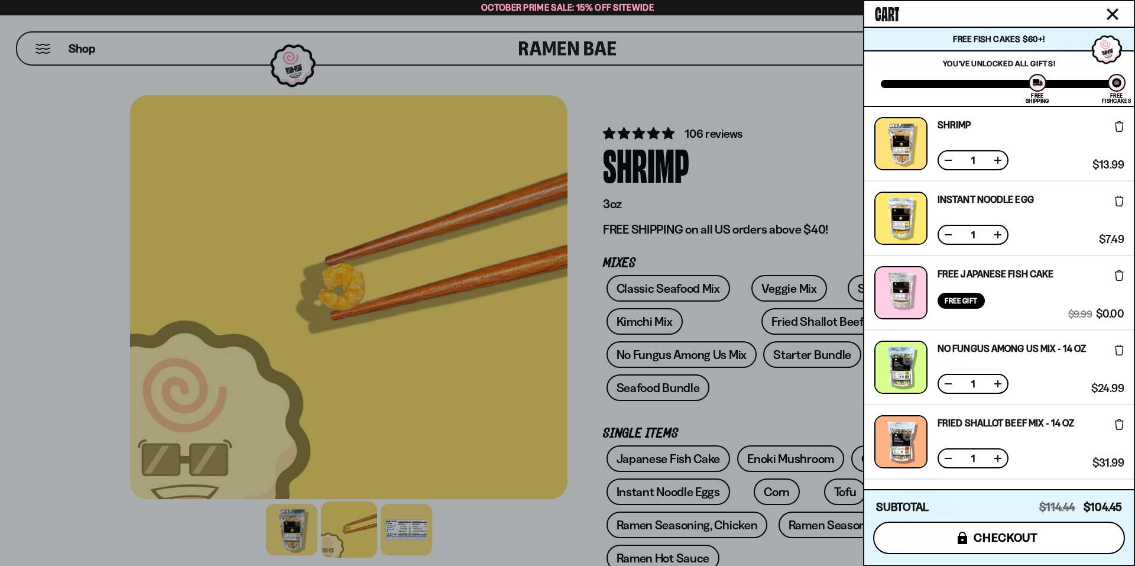
click at [993, 535] on span "checkout" at bounding box center [1005, 537] width 64 height 13
